Goal: Task Accomplishment & Management: Manage account settings

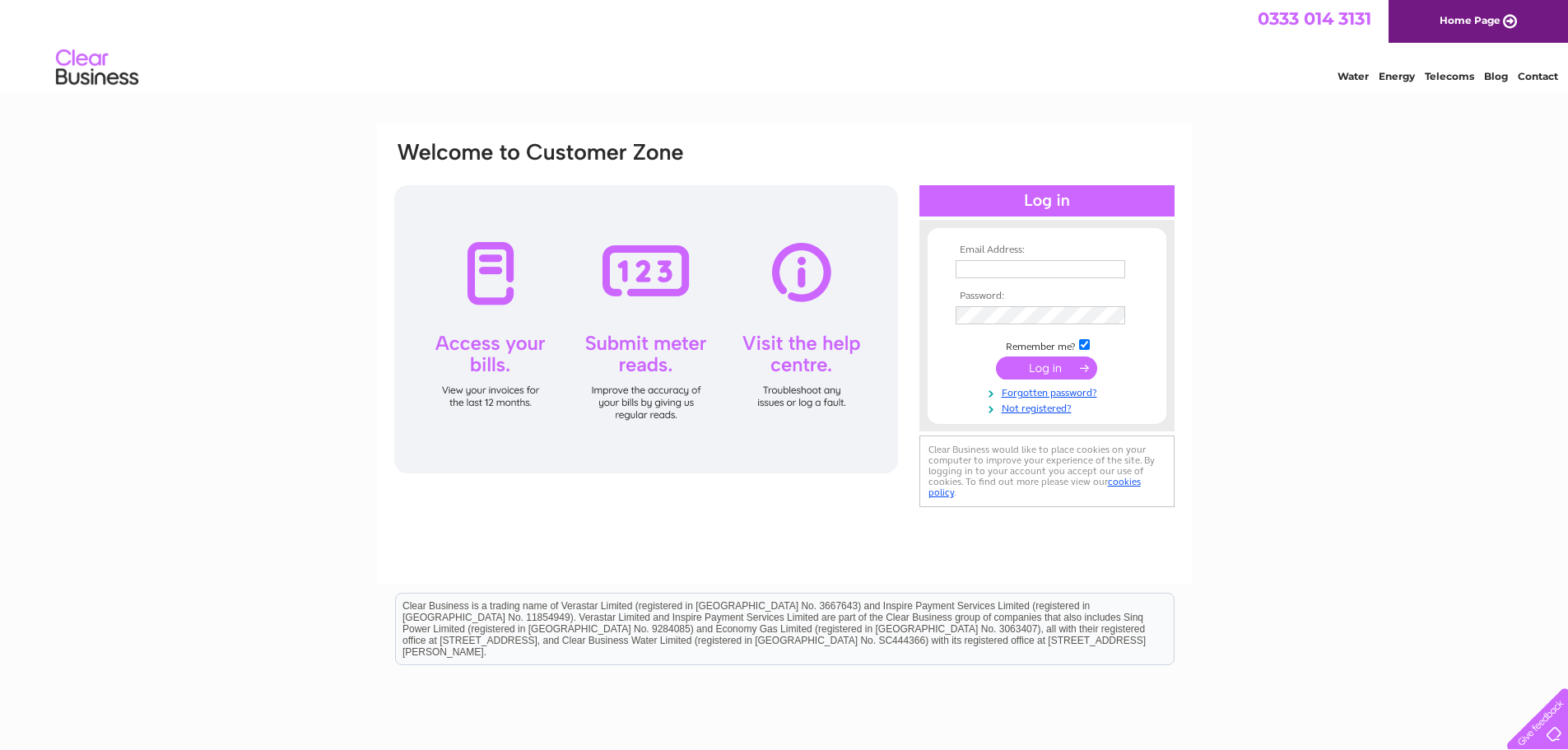
click at [1040, 259] on td at bounding box center [1047, 269] width 191 height 26
click at [1037, 271] on input "text" at bounding box center [1041, 270] width 171 height 20
click at [999, 274] on input "text" at bounding box center [1041, 270] width 171 height 20
type input "jbcouplandandson@hotmail.com"
click at [663, 282] on div "Email Address: jbcouplandandson@hotmail.com Password:" at bounding box center [784, 326] width 783 height 373
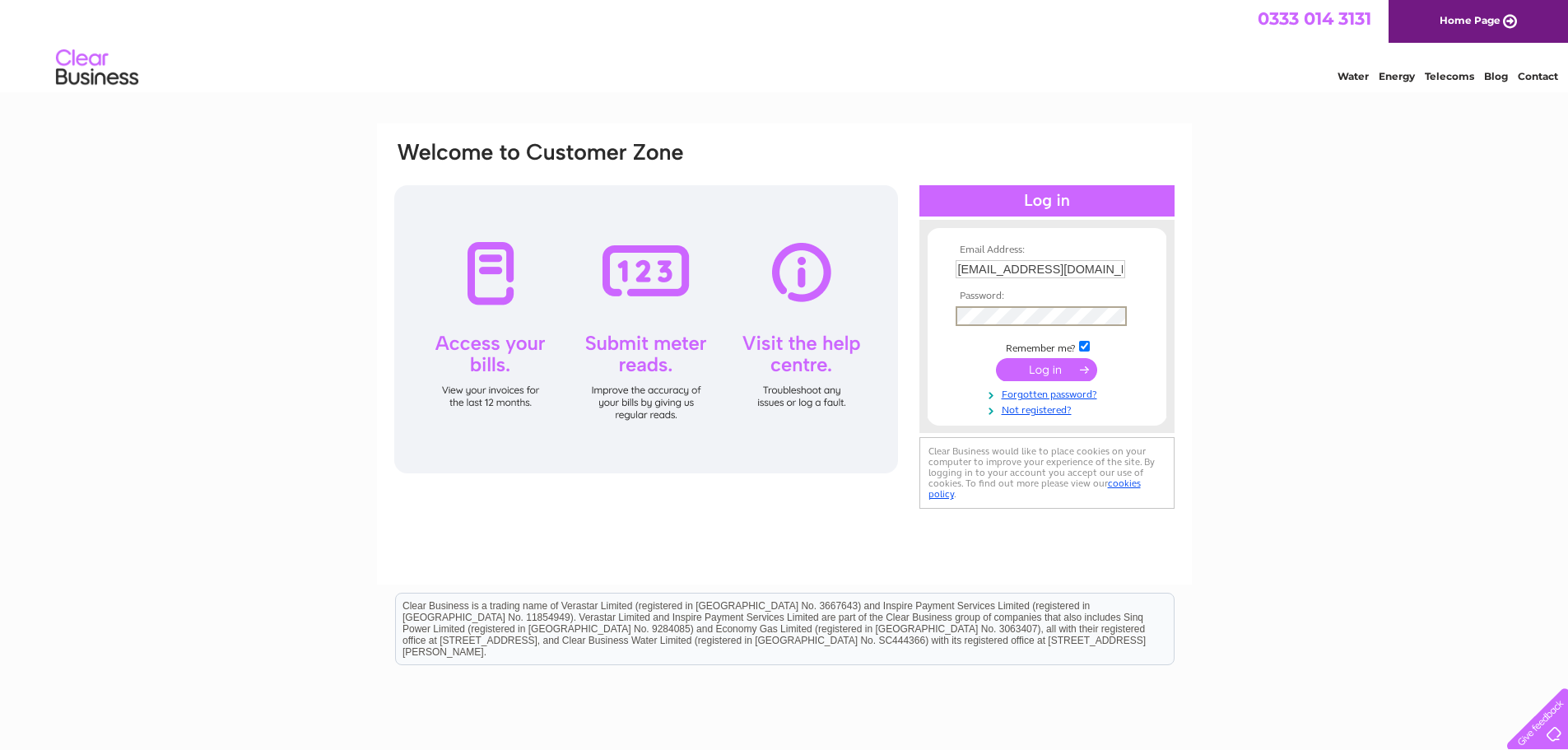
click at [996, 358] on input "submit" at bounding box center [1046, 369] width 101 height 23
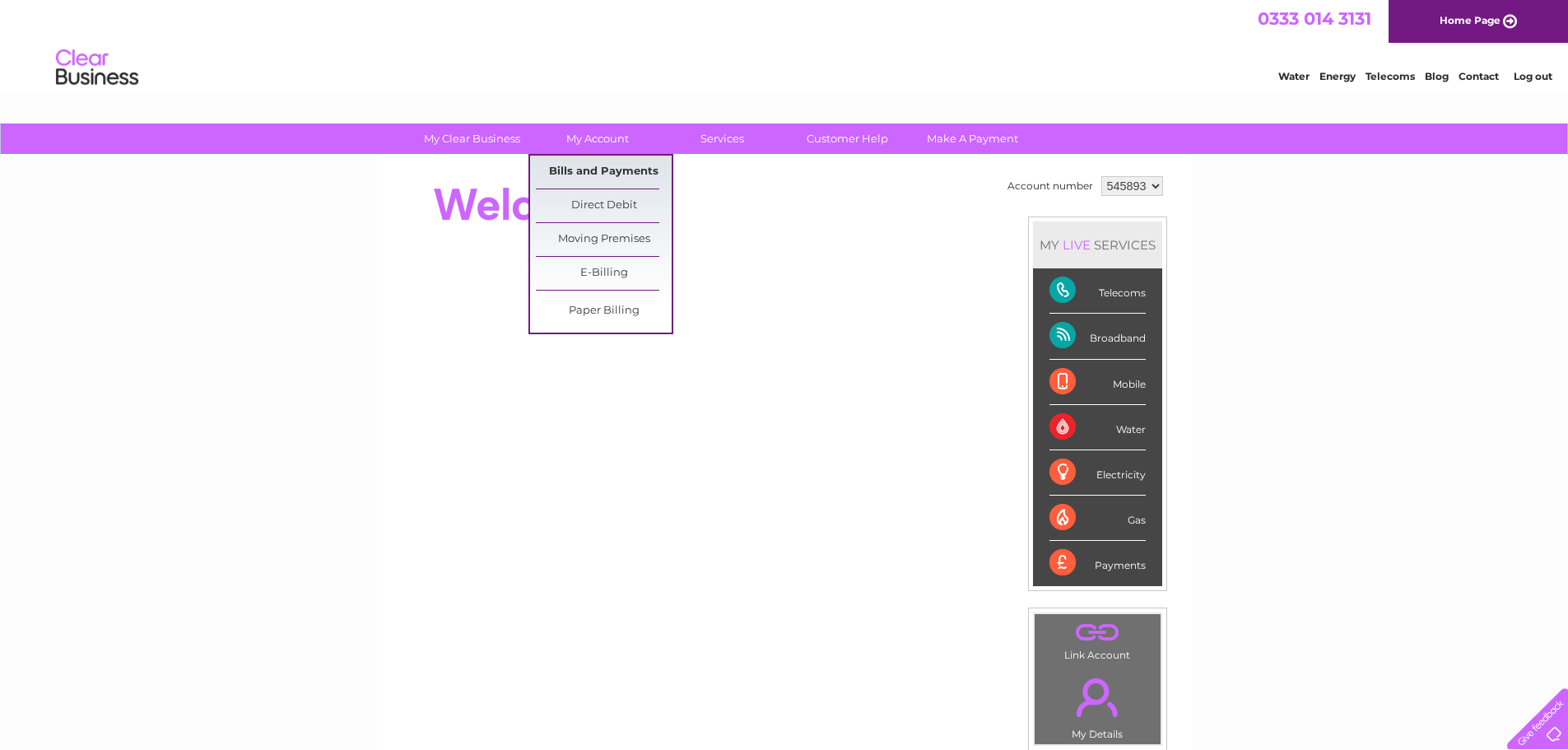
click at [610, 160] on link "Bills and Payments" at bounding box center [603, 172] width 136 height 33
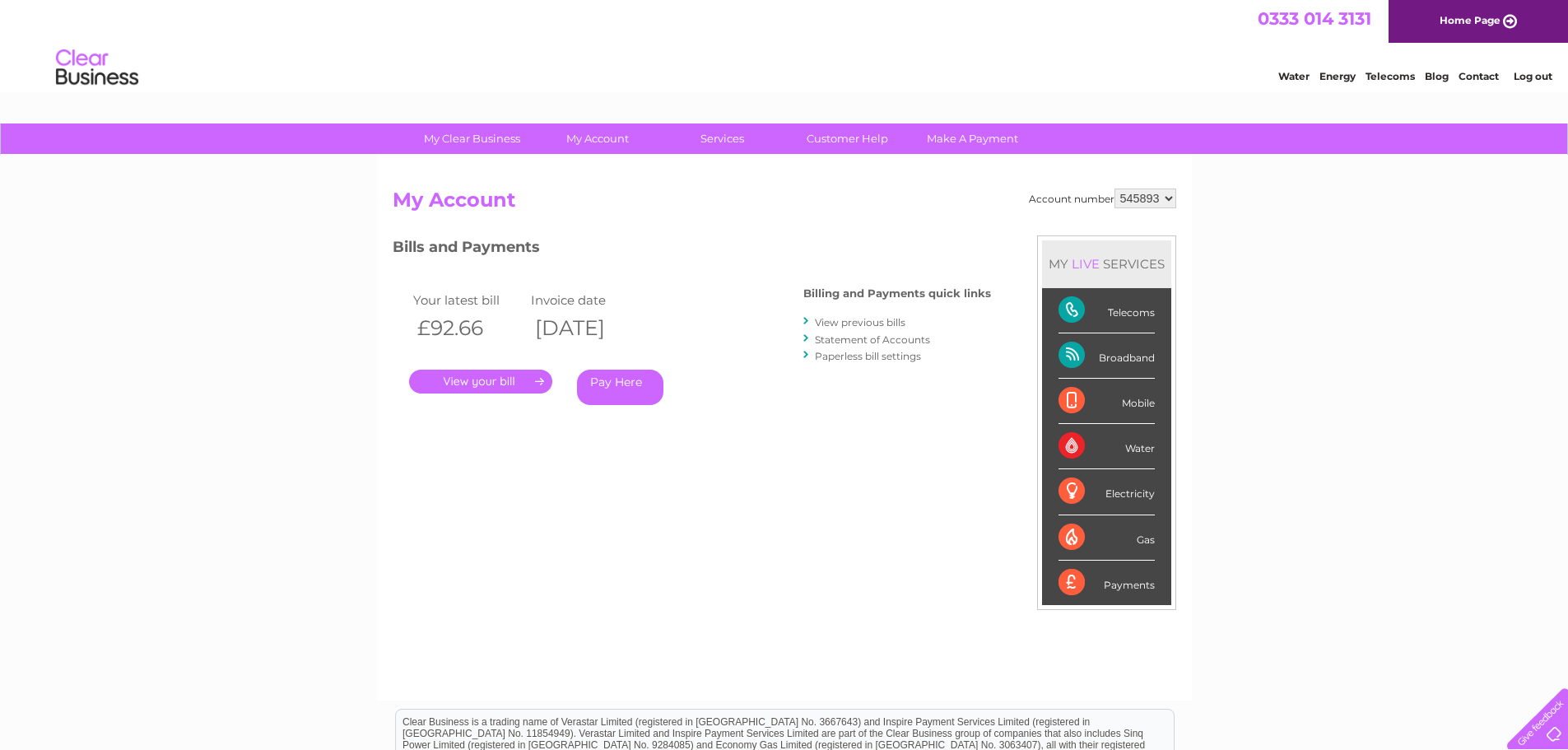
click at [507, 375] on link "." at bounding box center [480, 381] width 143 height 24
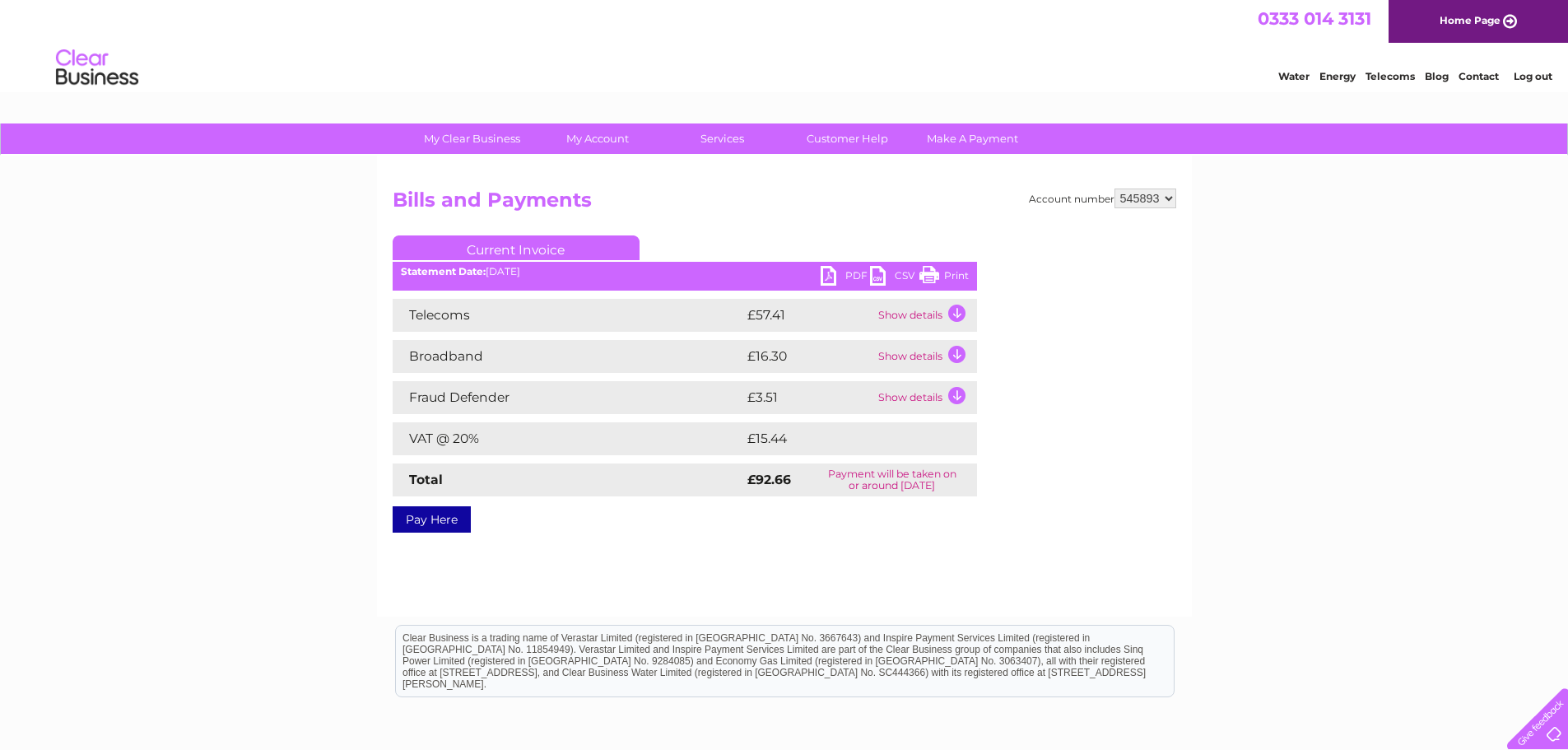
click at [941, 312] on td "Show details" at bounding box center [925, 316] width 103 height 33
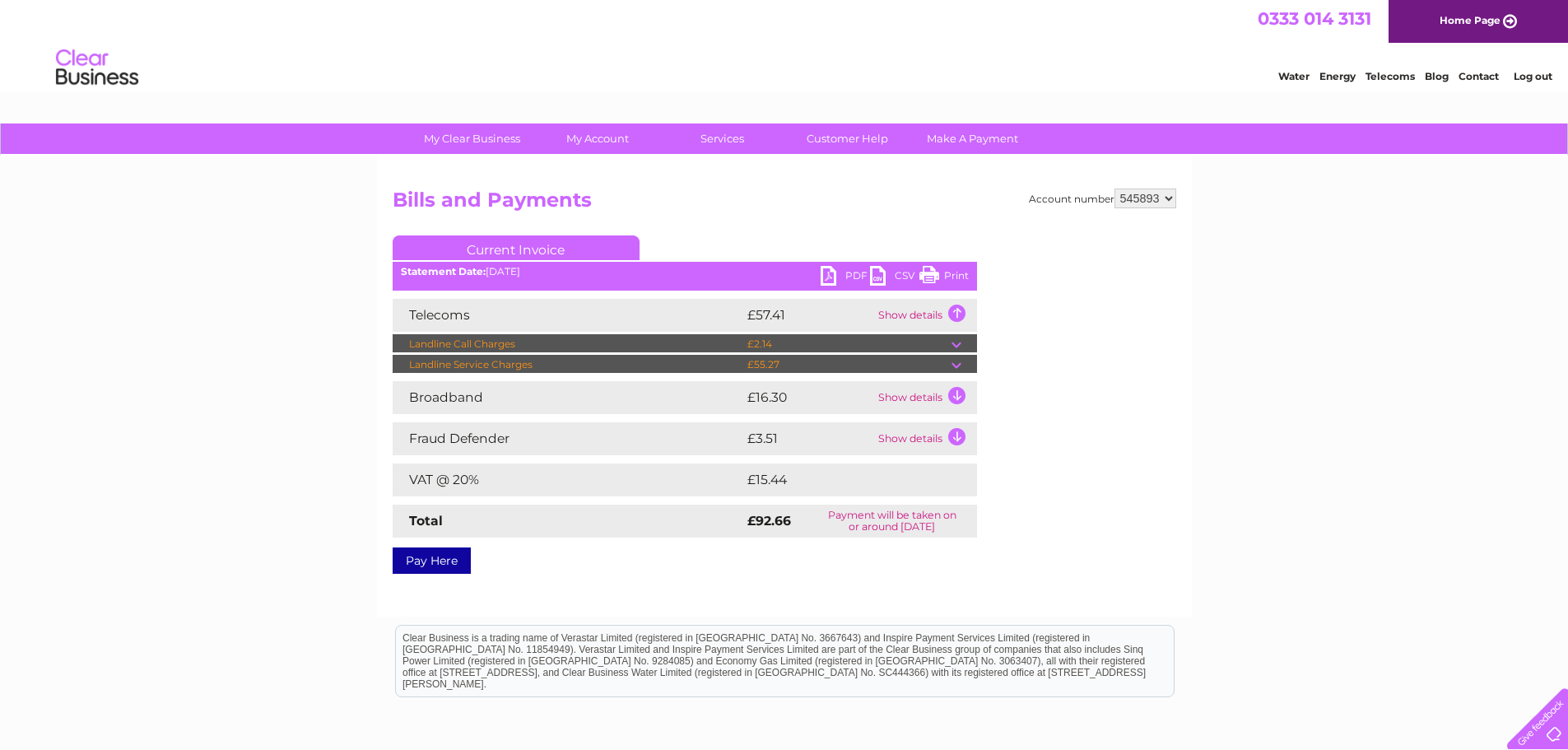
click at [956, 360] on td at bounding box center [964, 364] width 25 height 20
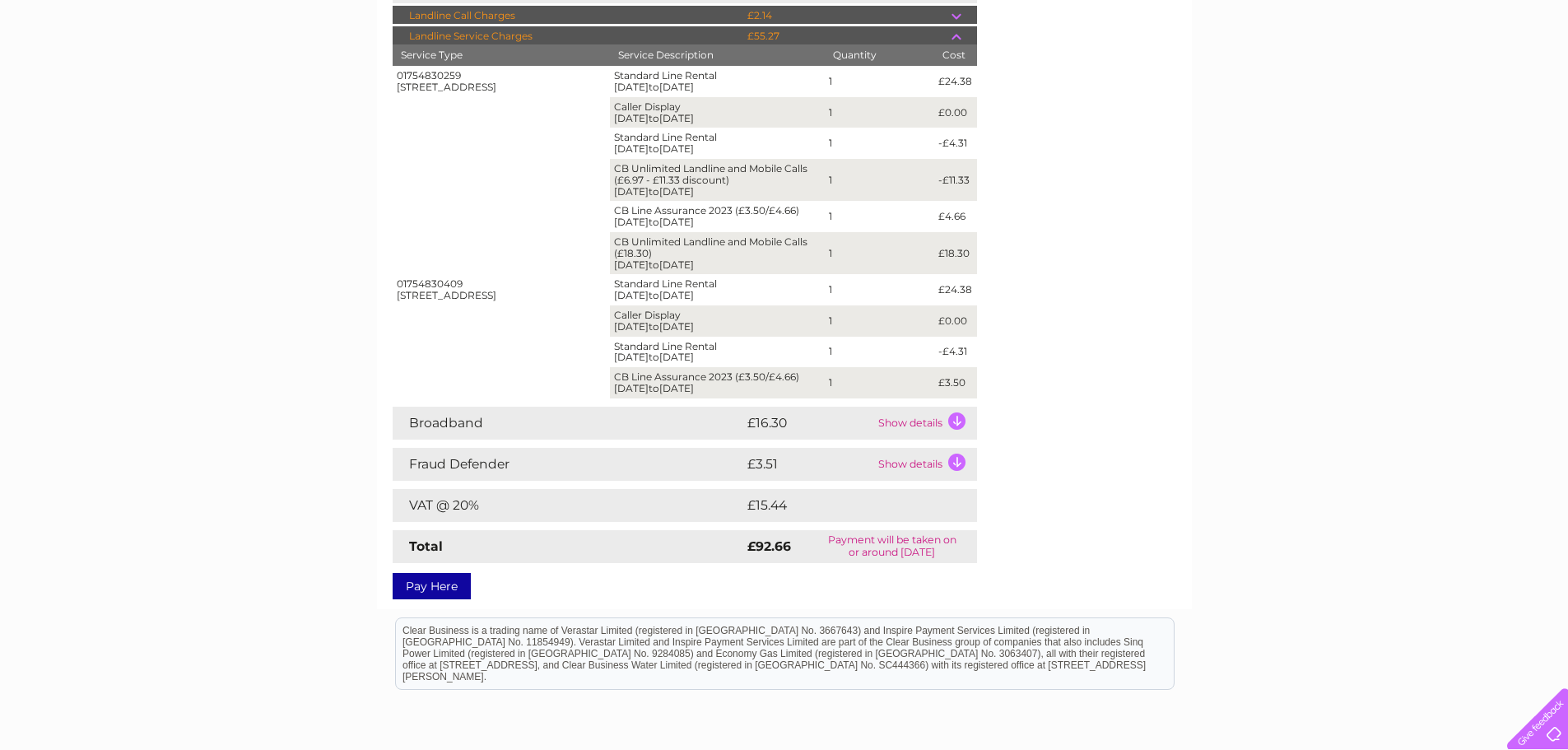
scroll to position [329, 0]
click at [951, 413] on td "Show details" at bounding box center [925, 423] width 103 height 33
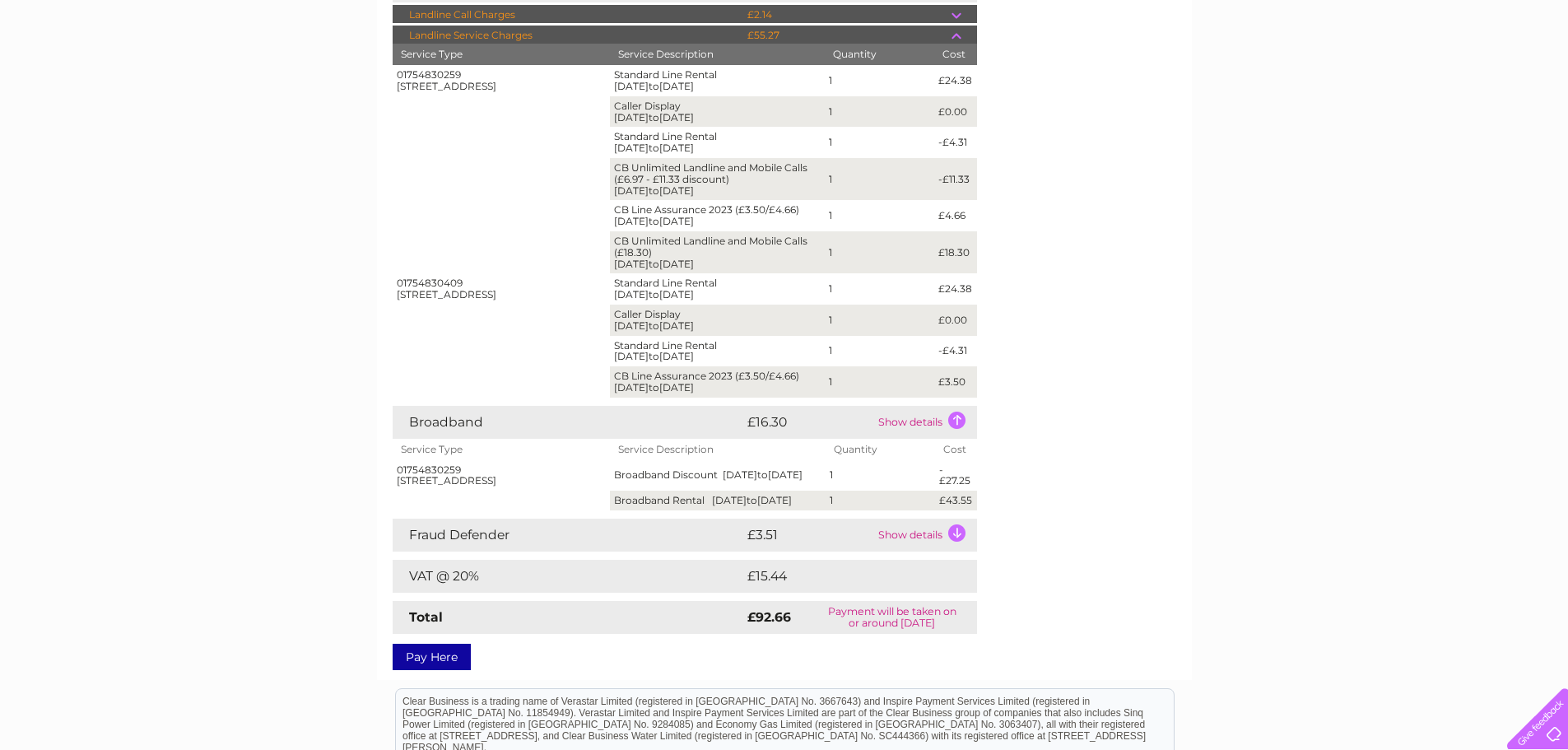
click at [956, 547] on td "Show details" at bounding box center [925, 535] width 103 height 33
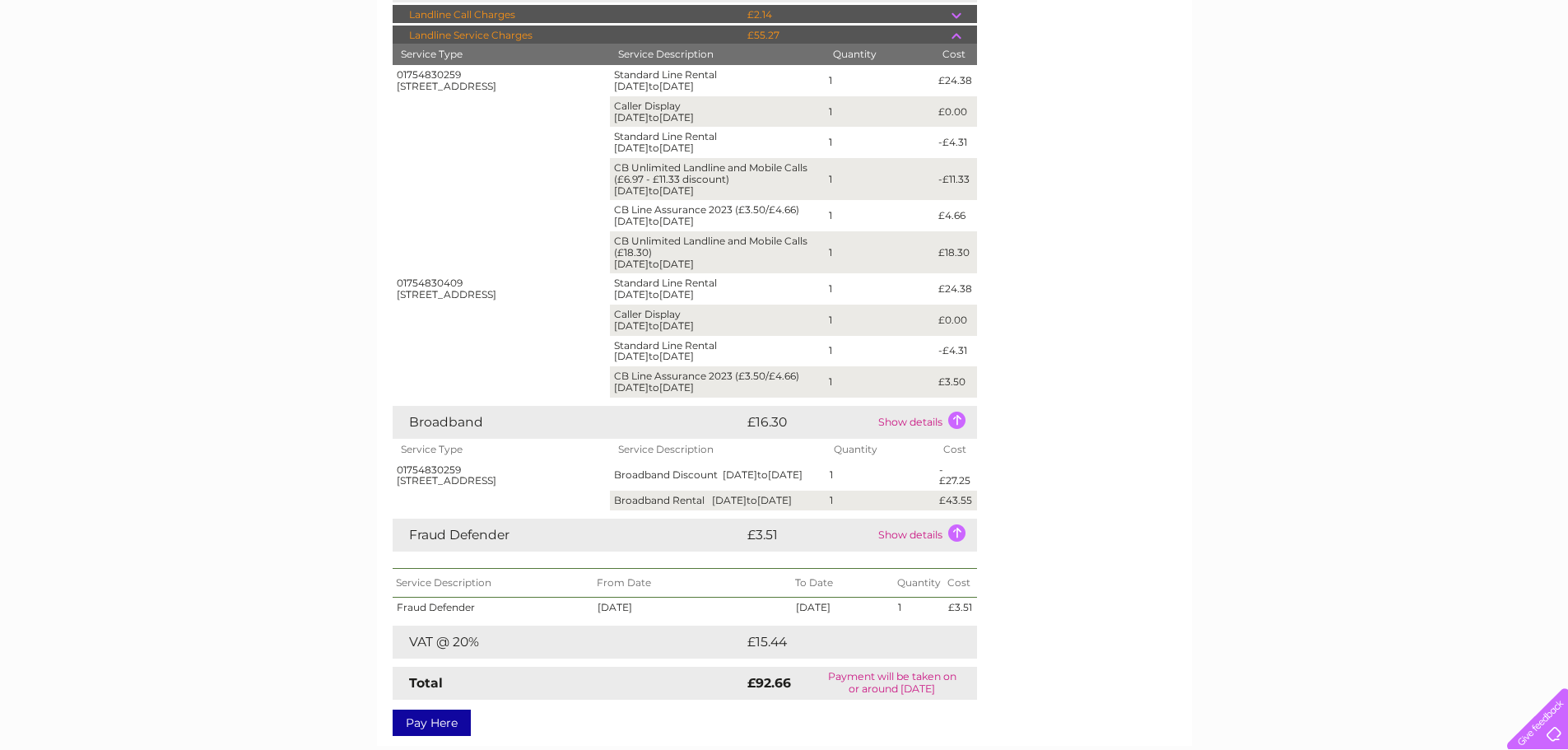
click at [956, 546] on td "Show details" at bounding box center [925, 535] width 103 height 33
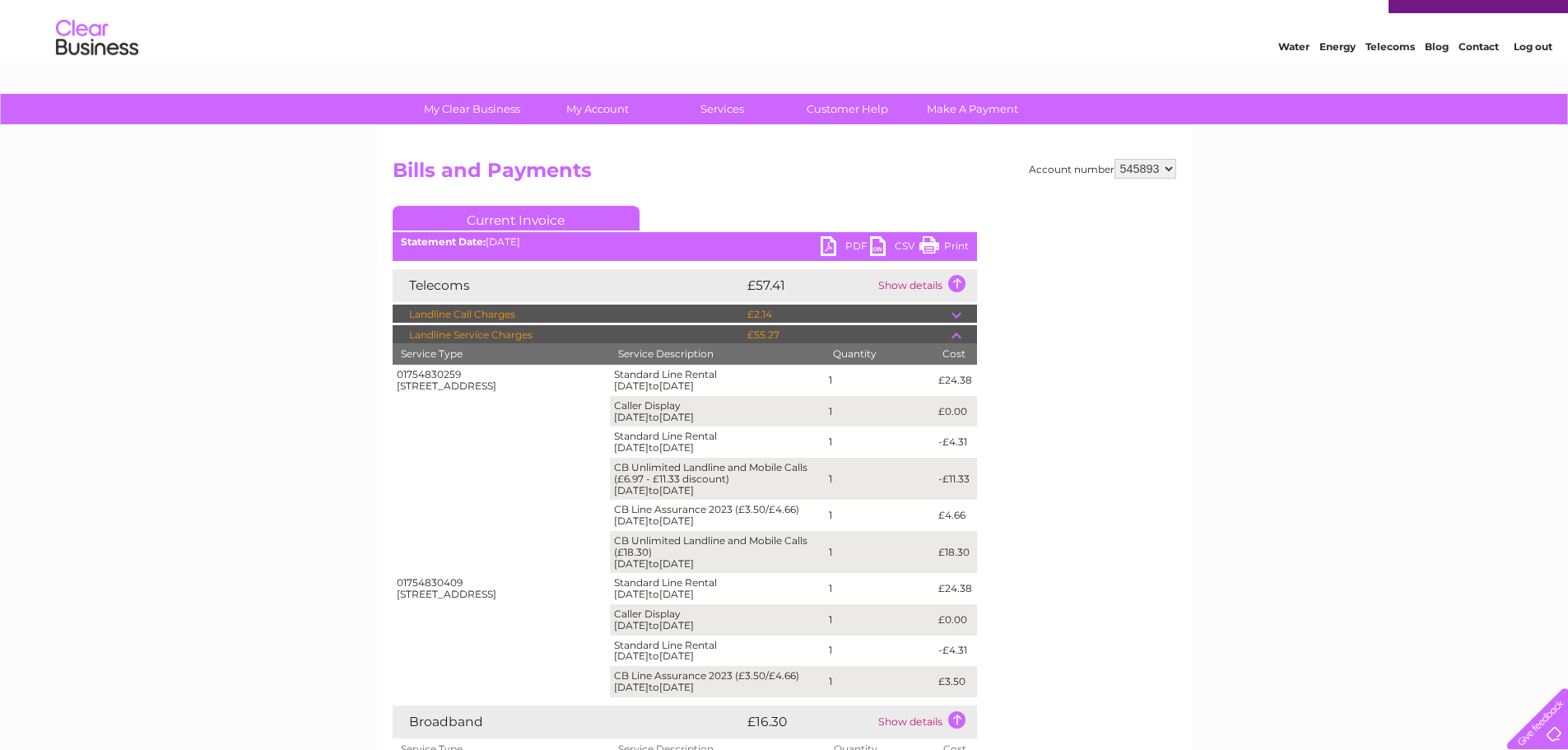
scroll to position [0, 0]
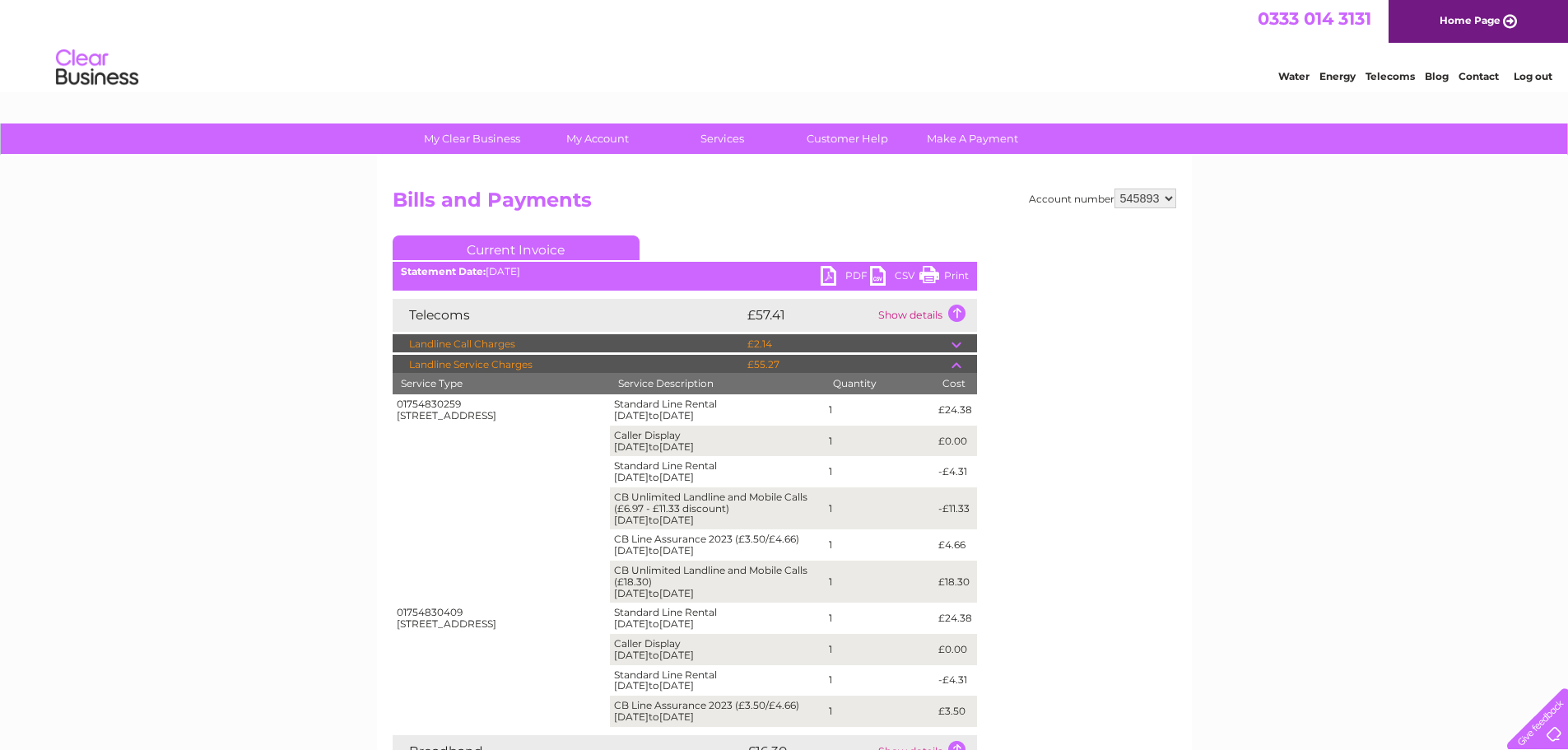
click at [852, 276] on link "PDF" at bounding box center [845, 277] width 49 height 24
